Goal: Task Accomplishment & Management: Complete application form

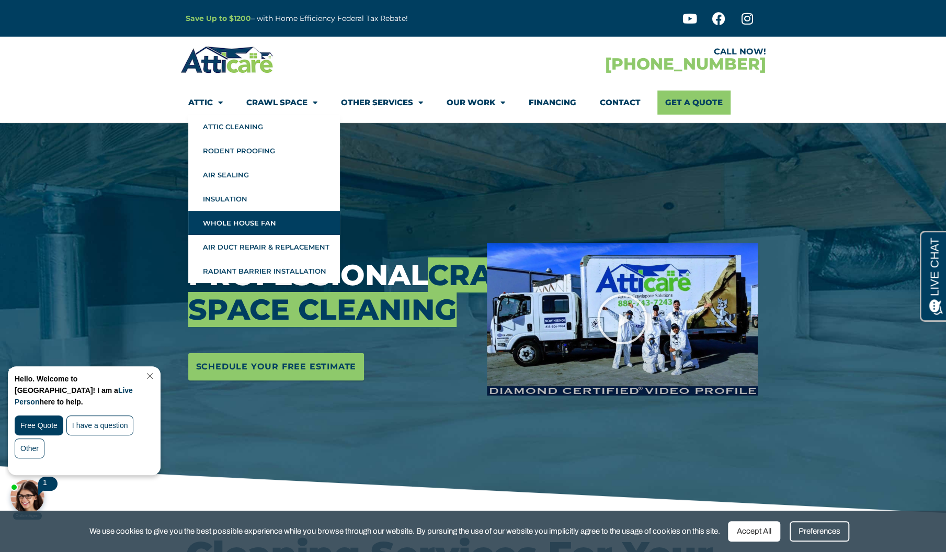
click at [255, 217] on link "Whole House Fan" at bounding box center [264, 223] width 152 height 24
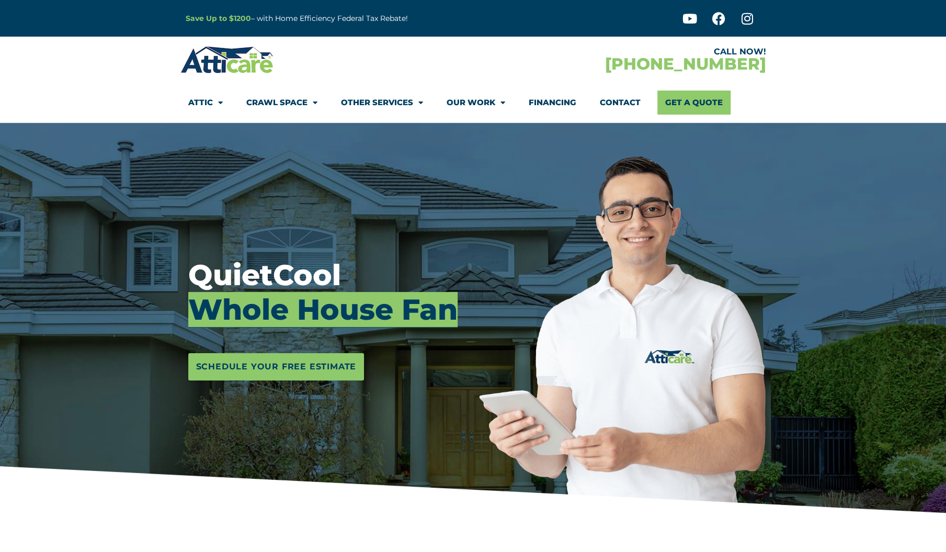
click at [401, 261] on h3 "QuietCool Whole House Fan" at bounding box center [329, 292] width 283 height 69
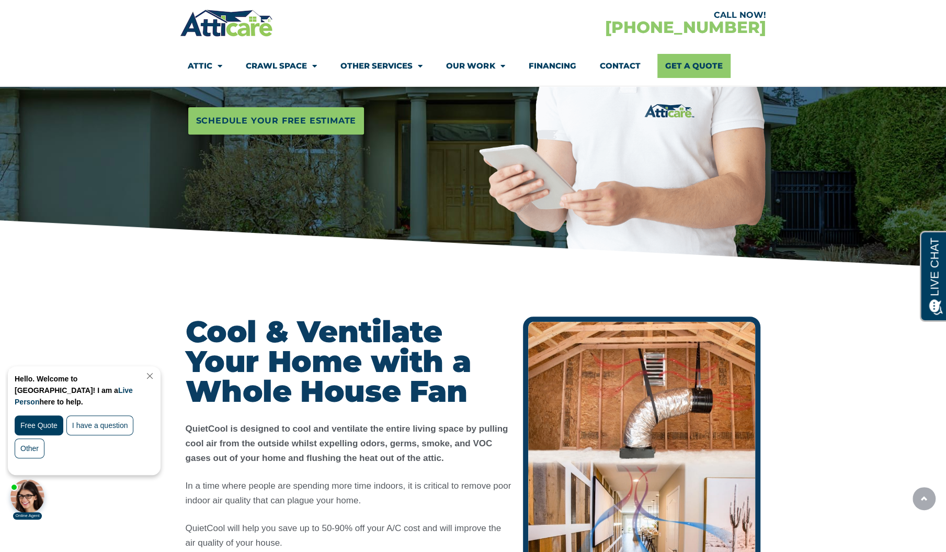
scroll to position [261, 0]
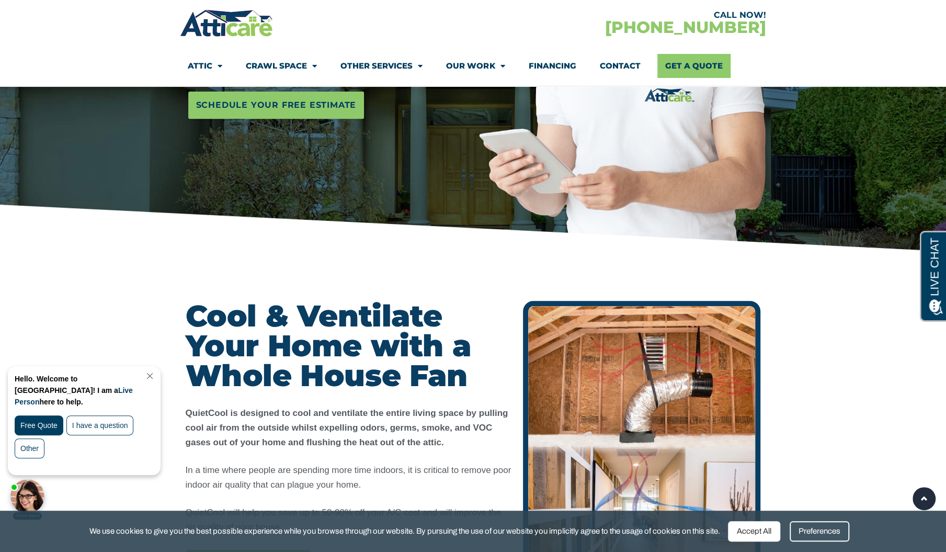
click at [156, 376] on link "Close Chat" at bounding box center [149, 376] width 14 height 8
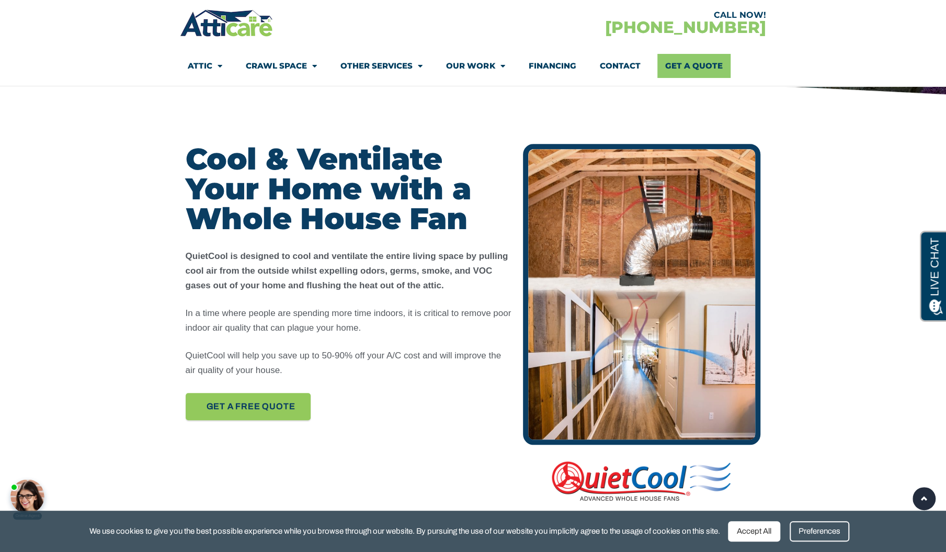
scroll to position [471, 0]
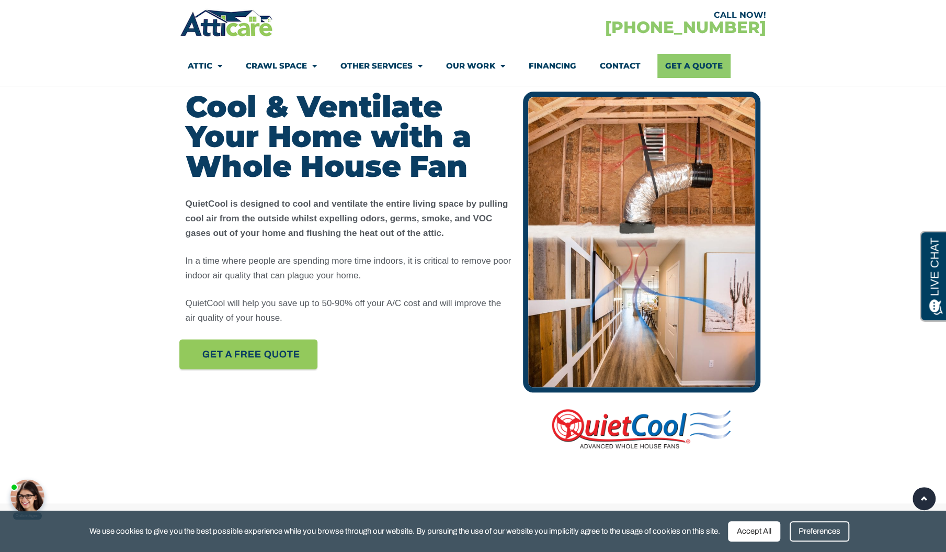
click at [281, 357] on span "Get A FREE quote" at bounding box center [251, 354] width 98 height 18
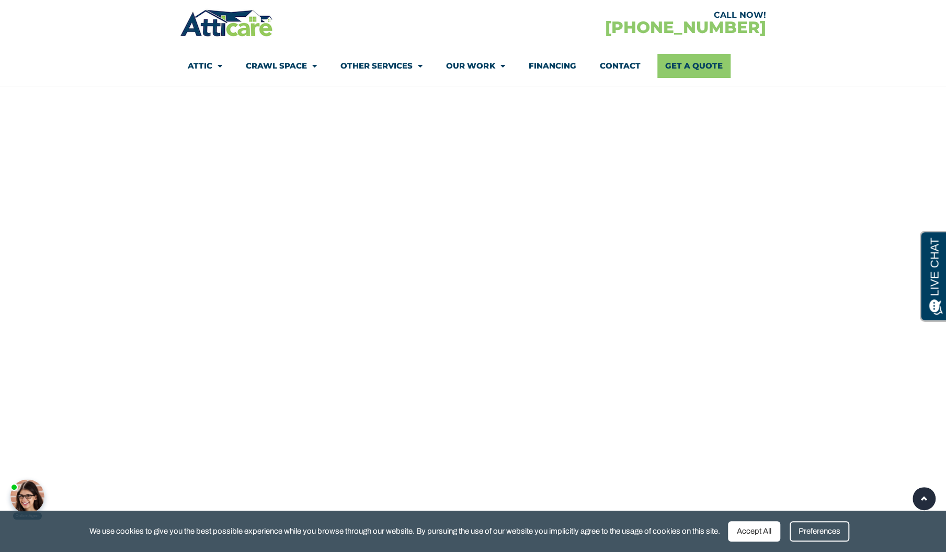
scroll to position [7192, 0]
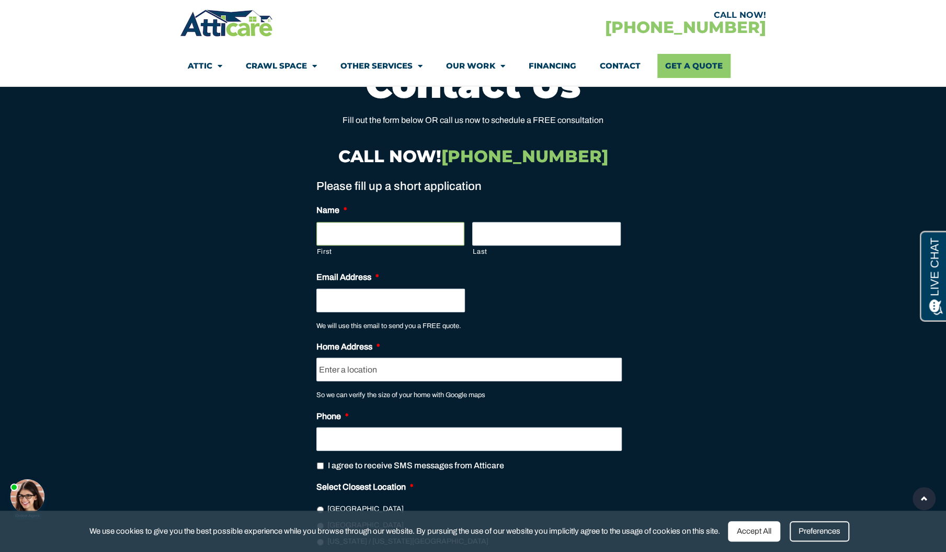
click at [400, 222] on input "First" at bounding box center [390, 234] width 148 height 24
type input "Mark"
type input "[PERSON_NAME]"
type input "[EMAIL_ADDRESS][PERSON_NAME][DOMAIN_NAME]"
type input "[STREET_ADDRESS][PERSON_NAME]"
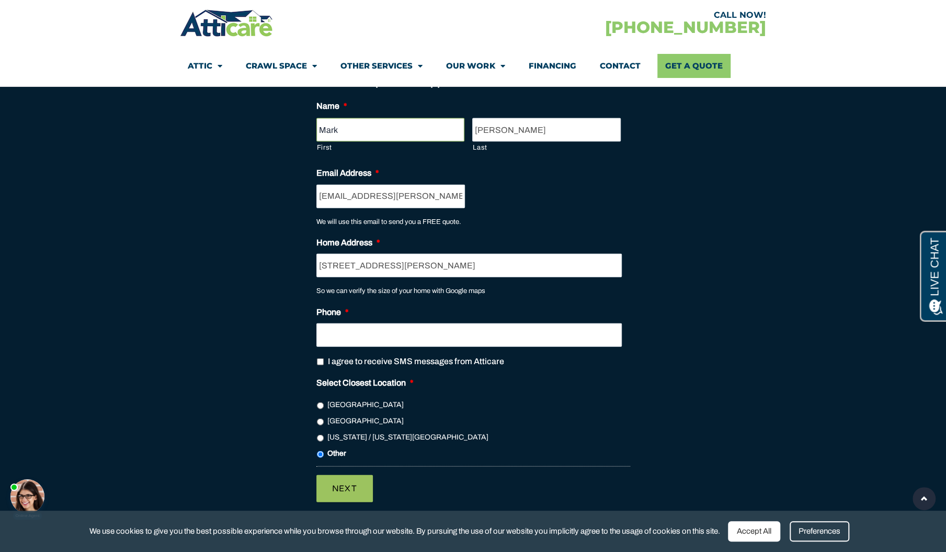
scroll to position [7297, 0]
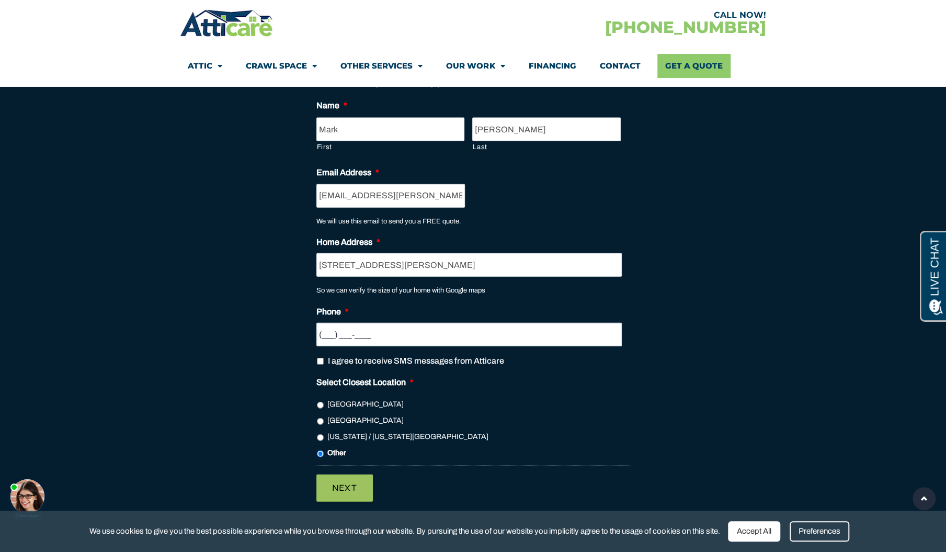
click at [378, 323] on input "(___) ___-____" at bounding box center [468, 335] width 305 height 24
type input "[PHONE_NUMBER]"
click at [320, 358] on input "I agree to receive SMS messages from Atticare" at bounding box center [320, 361] width 7 height 7
checkbox input "true"
click at [318, 414] on li "[GEOGRAPHIC_DATA]" at bounding box center [473, 420] width 314 height 12
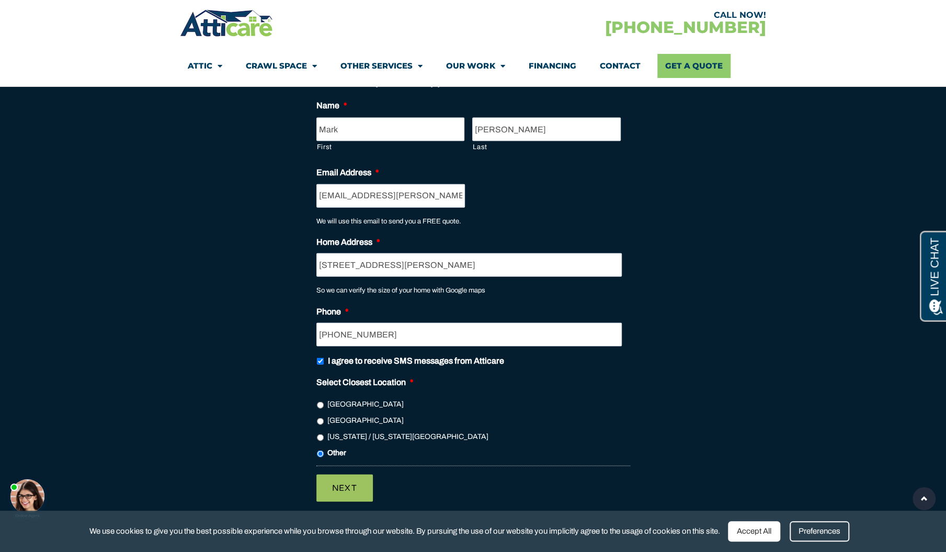
click at [320, 418] on input "[GEOGRAPHIC_DATA]" at bounding box center [320, 421] width 7 height 7
radio input "true"
click at [350, 474] on input "Next" at bounding box center [344, 487] width 56 height 27
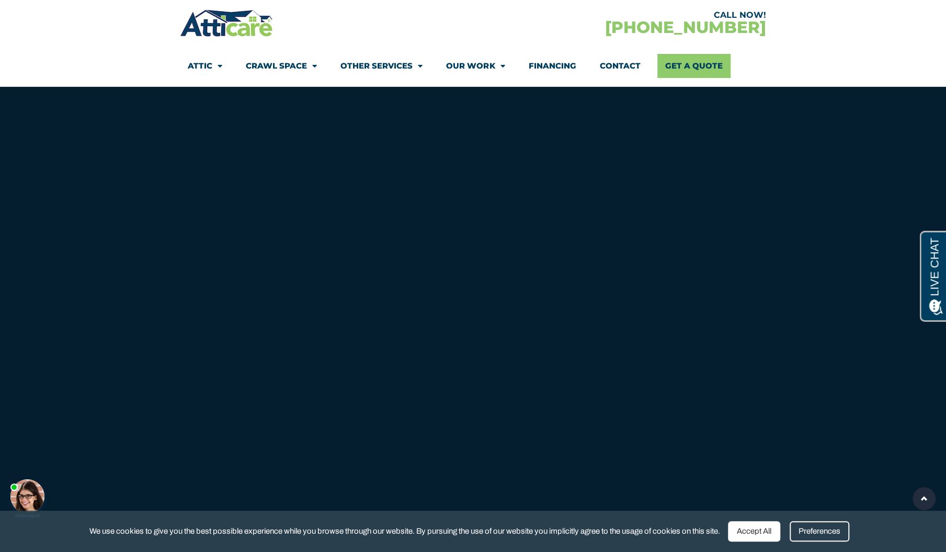
scroll to position [0, 0]
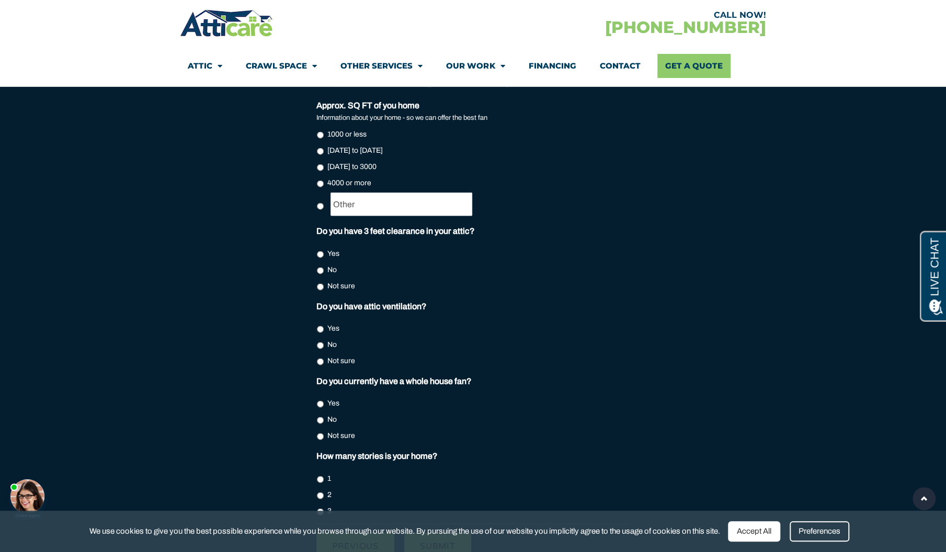
click at [772, 529] on div "Accept All" at bounding box center [754, 531] width 52 height 20
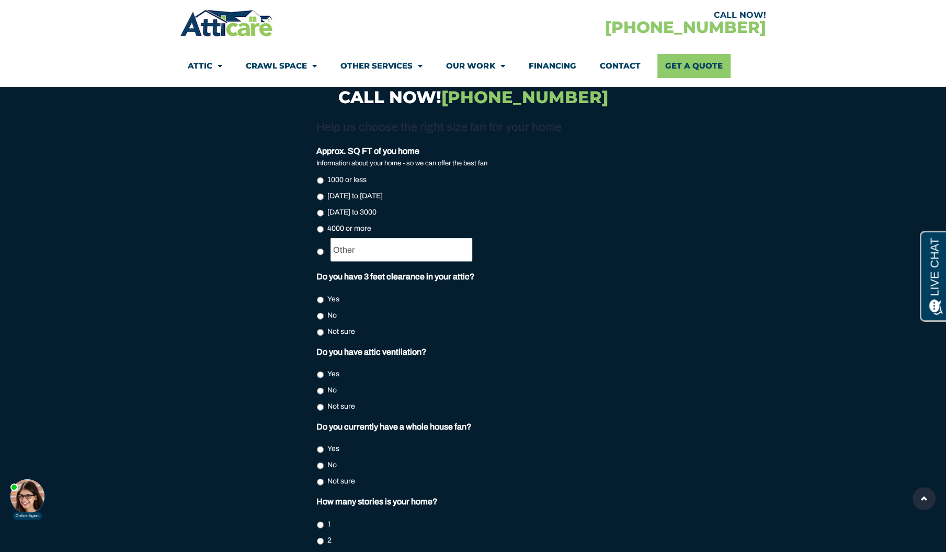
scroll to position [7140, 0]
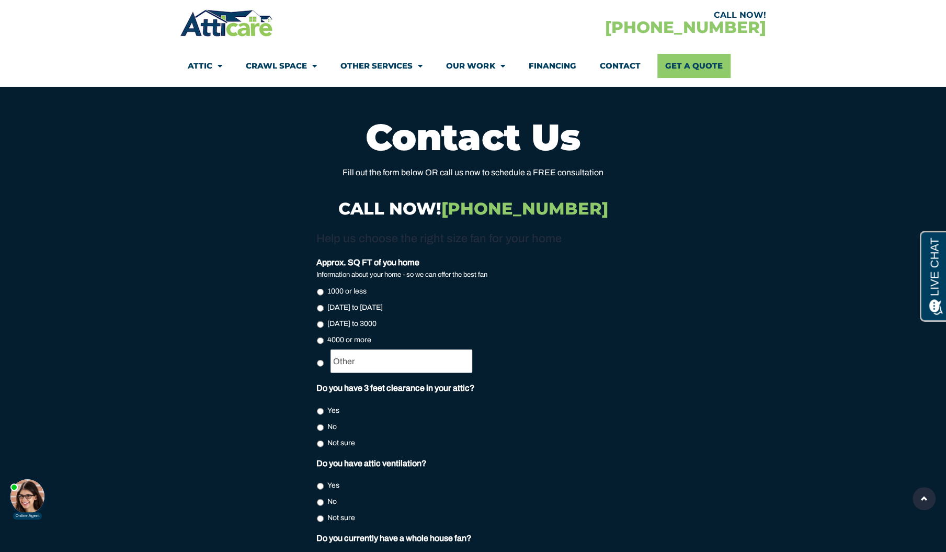
click at [321, 305] on input "[DATE] to [DATE]" at bounding box center [320, 308] width 7 height 7
radio input "true"
click at [318, 408] on input "Yes" at bounding box center [320, 411] width 7 height 7
radio input "true"
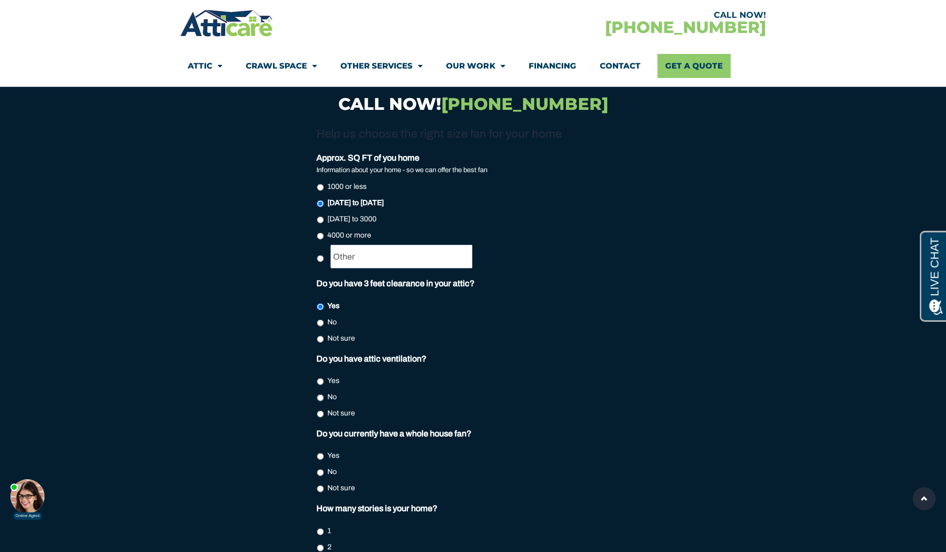
click at [319, 378] on input "Yes" at bounding box center [320, 381] width 7 height 7
radio input "true"
click at [318, 465] on li "No" at bounding box center [473, 471] width 314 height 12
click at [320, 469] on input "No" at bounding box center [320, 472] width 7 height 7
radio input "true"
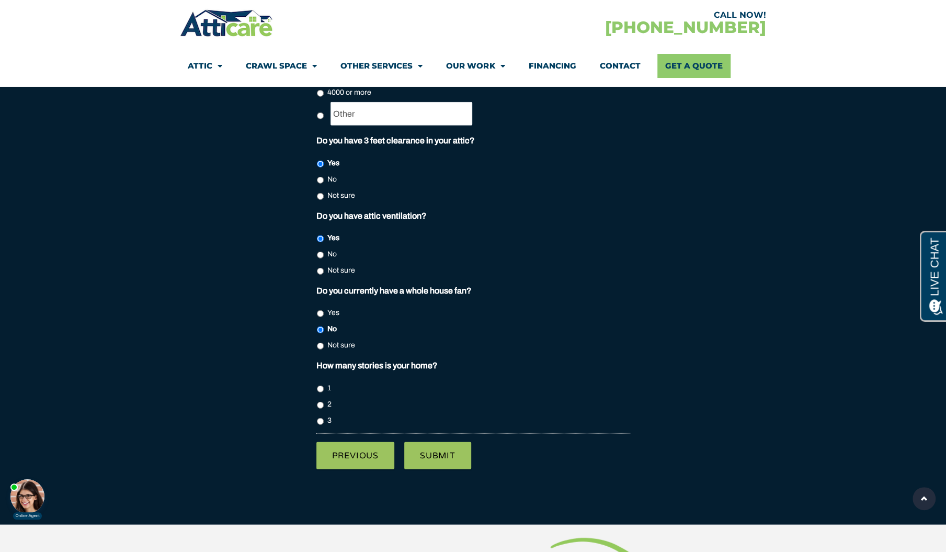
scroll to position [7401, 0]
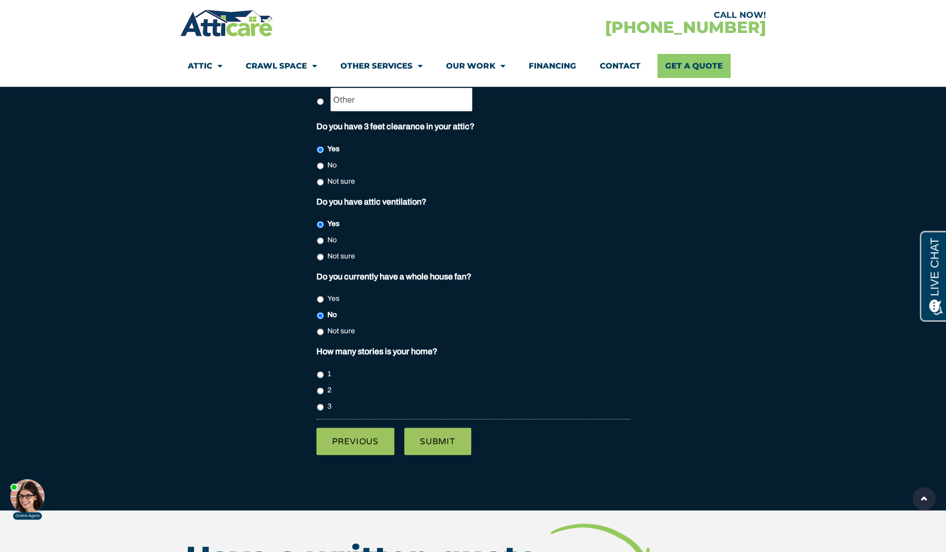
click at [316, 367] on li "1" at bounding box center [473, 373] width 314 height 12
click at [319, 371] on input "1" at bounding box center [320, 374] width 7 height 7
radio input "true"
click at [433, 428] on input "Submit" at bounding box center [437, 441] width 67 height 27
